Goal: Find specific page/section: Find specific page/section

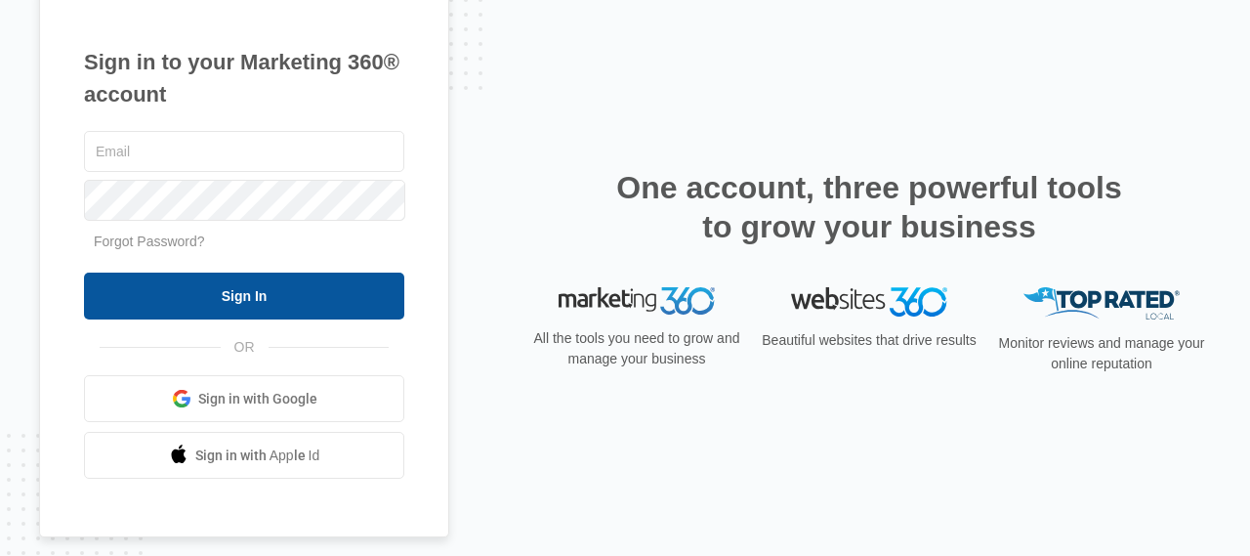
type input "[EMAIL_ADDRESS][DOMAIN_NAME]"
click at [264, 290] on input "Sign In" at bounding box center [244, 295] width 320 height 47
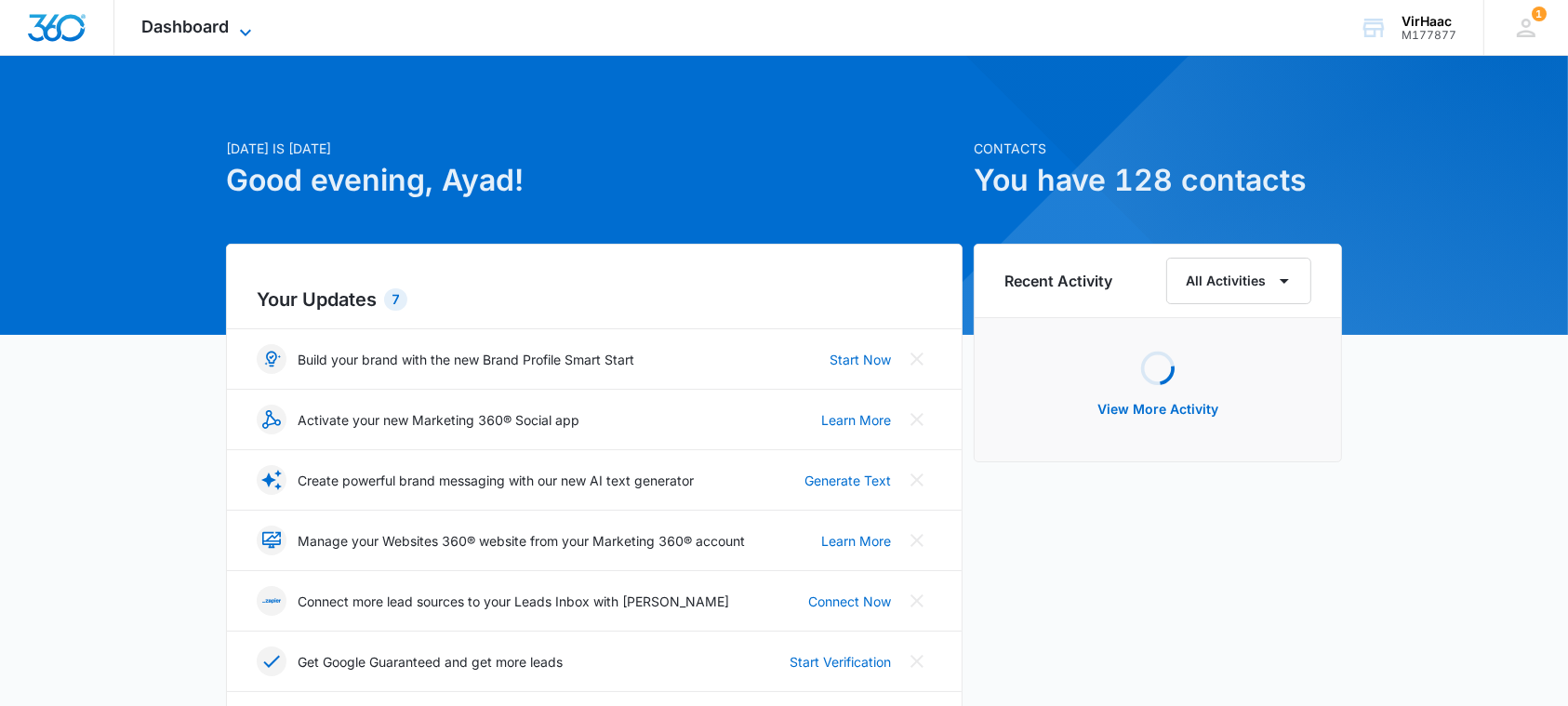
click at [238, 29] on icon at bounding box center [245, 31] width 22 height 22
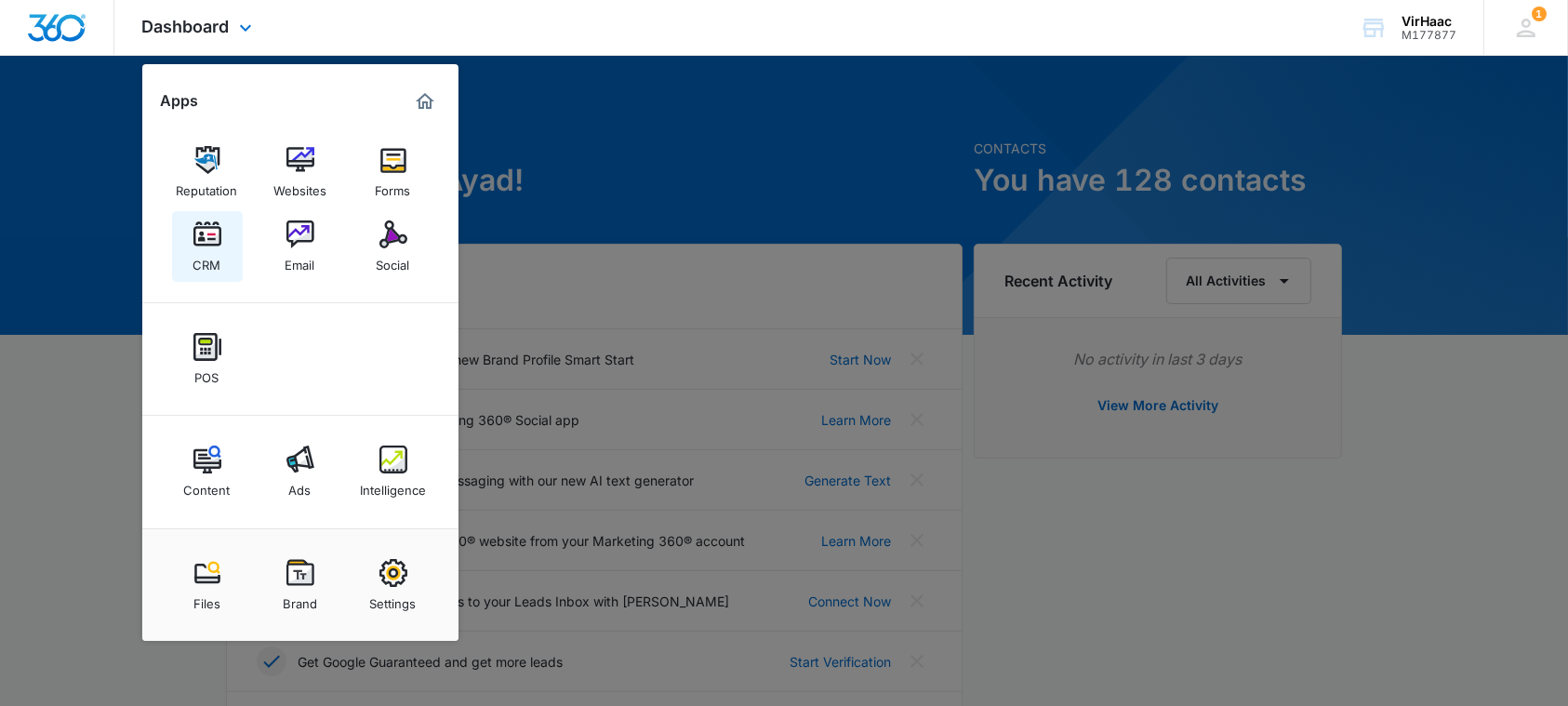
click at [213, 236] on img at bounding box center [207, 233] width 28 height 28
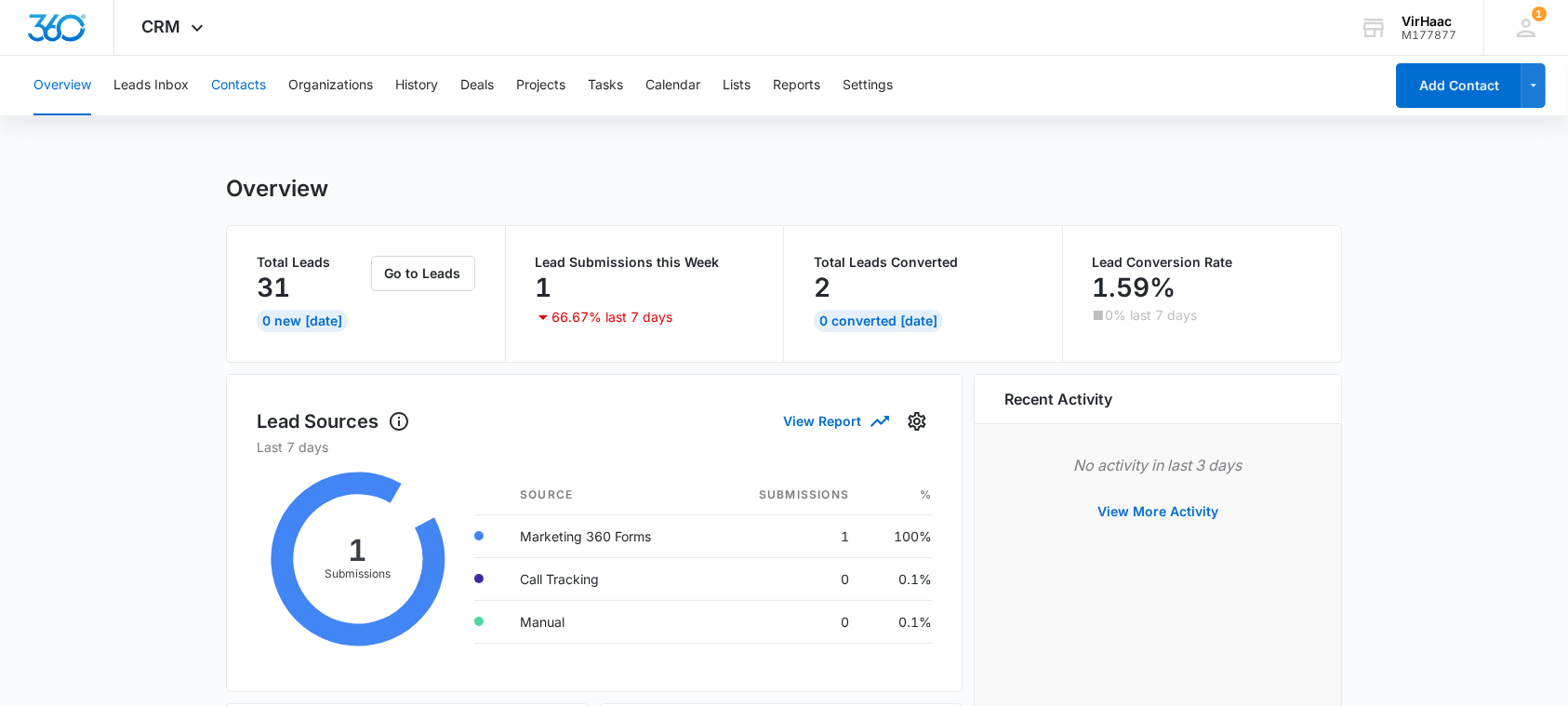
click at [241, 89] on button "Contacts" at bounding box center [239, 86] width 55 height 59
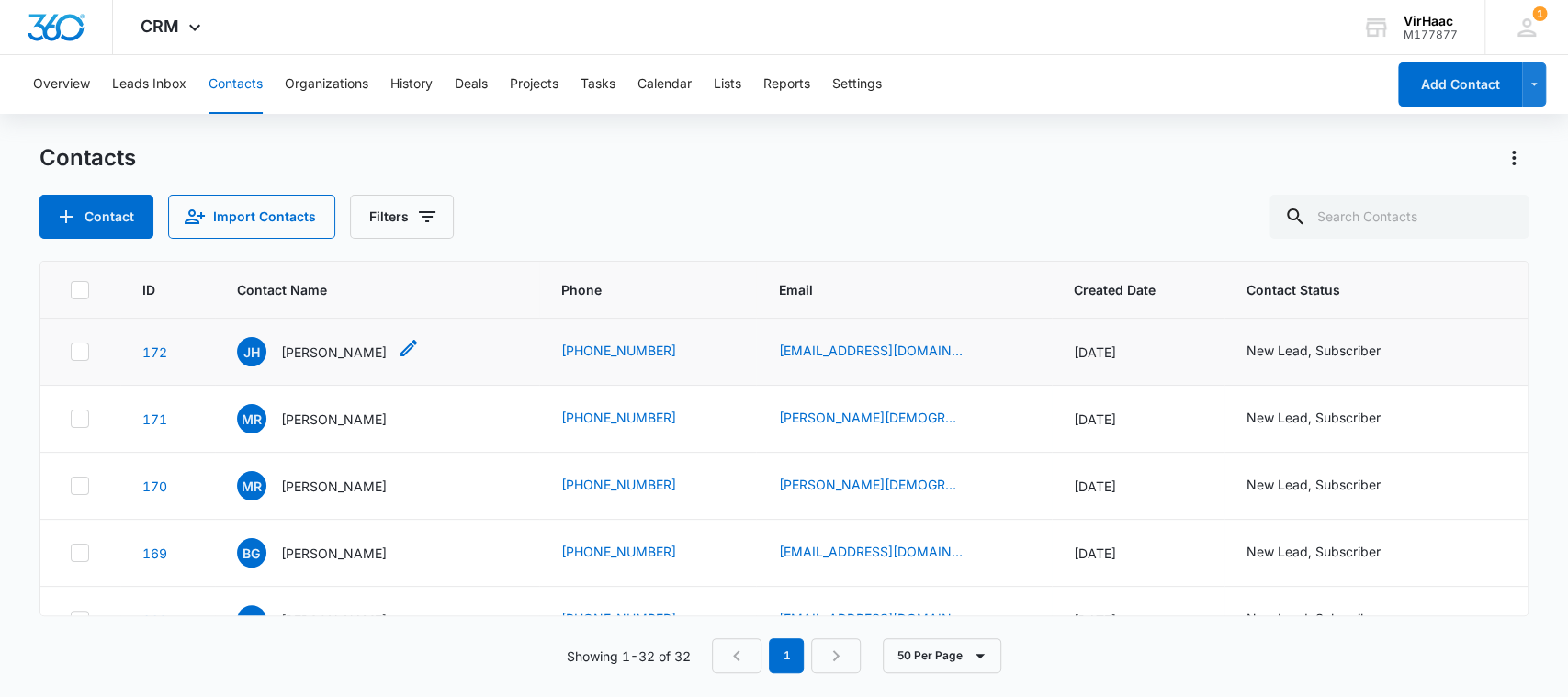
click at [334, 347] on p "Juan Hinds" at bounding box center [334, 352] width 105 height 20
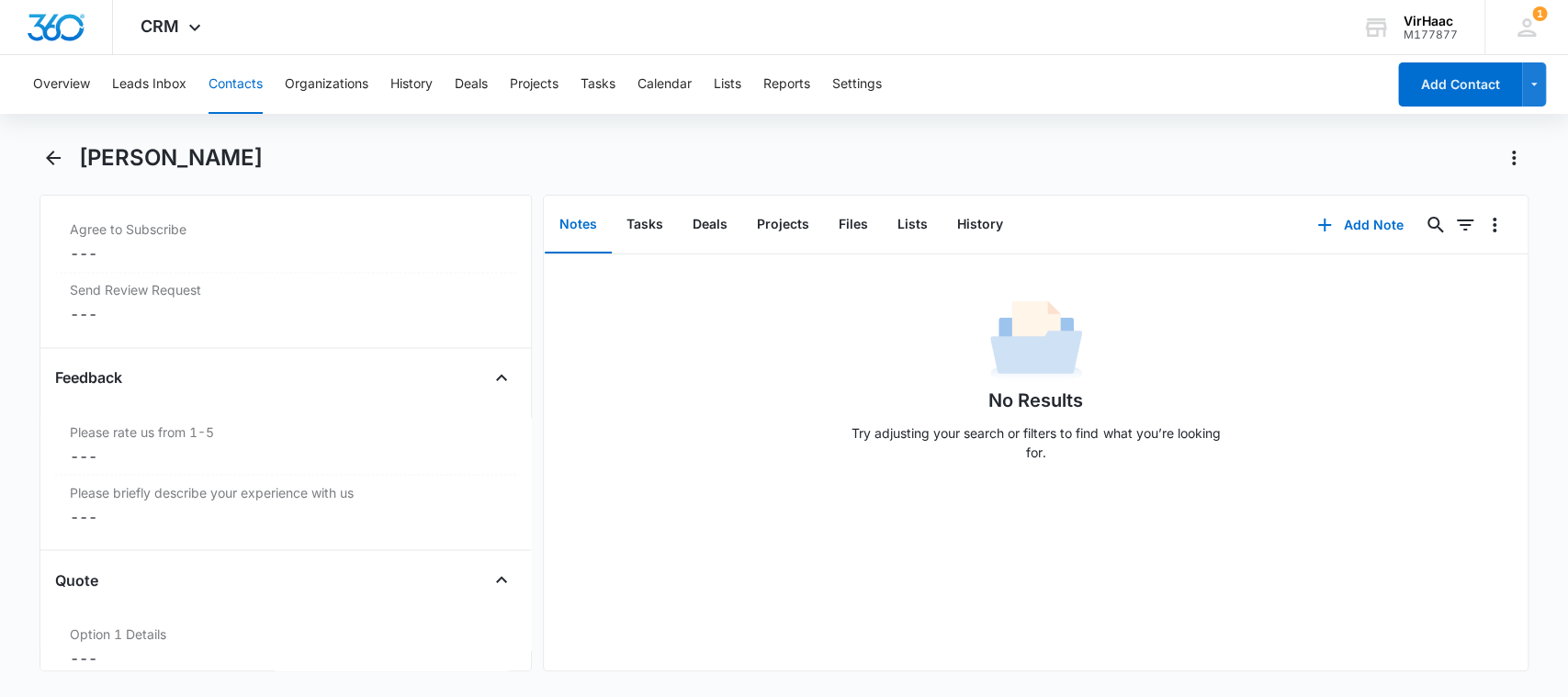
scroll to position [2140, 0]
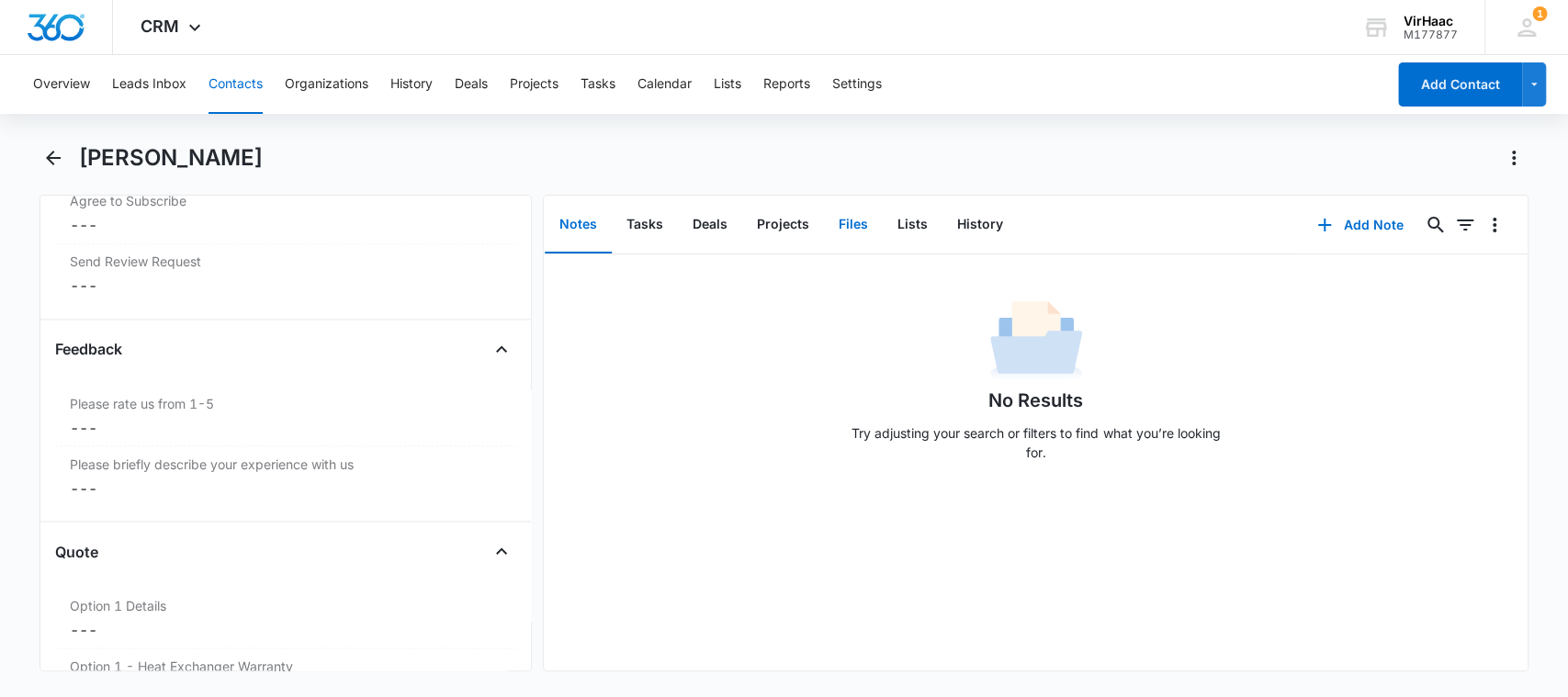
click at [852, 227] on button "Files" at bounding box center [853, 225] width 58 height 57
